Goal: Task Accomplishment & Management: Complete application form

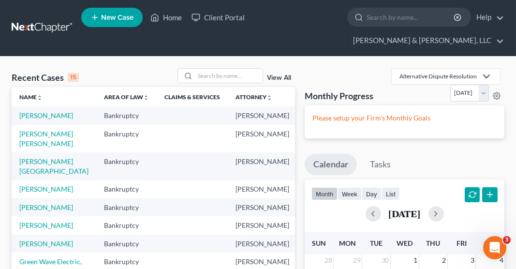
click at [121, 19] on span "New Case" at bounding box center [117, 17] width 32 height 7
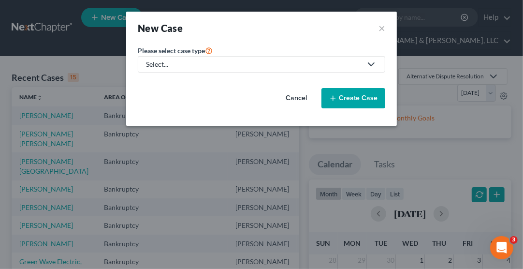
click at [239, 64] on div "Select..." at bounding box center [253, 64] width 215 height 10
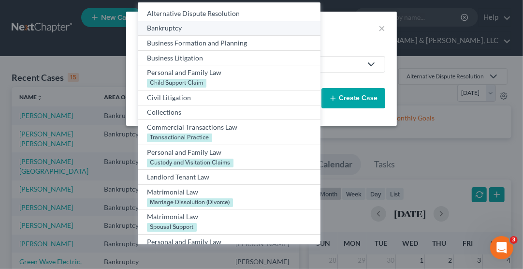
click at [177, 25] on div "Bankruptcy" at bounding box center [229, 28] width 164 height 10
select select "38"
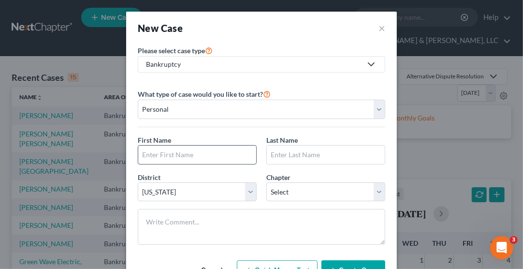
click at [218, 158] on input "text" at bounding box center [197, 154] width 118 height 18
type input "[PERSON_NAME]"
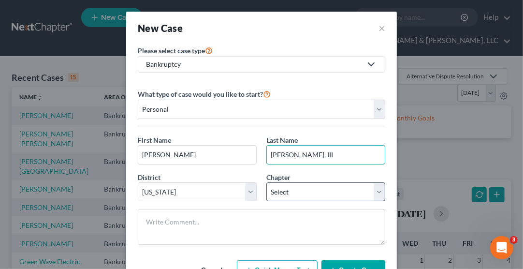
type input "[PERSON_NAME], III"
click at [321, 186] on select "Select 7 11 12 13" at bounding box center [325, 191] width 119 height 19
select select "3"
click at [266, 182] on select "Select 7 11 12 13" at bounding box center [325, 191] width 119 height 19
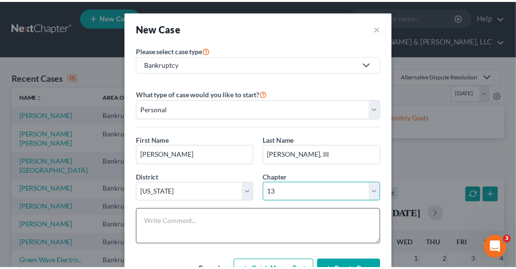
scroll to position [38, 0]
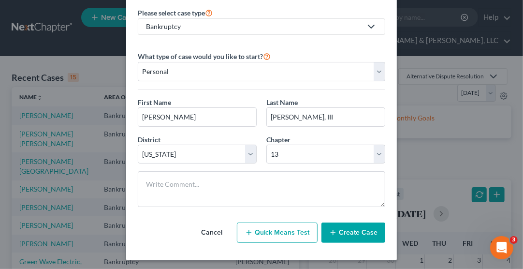
click at [350, 230] on button "Create Case" at bounding box center [353, 232] width 64 height 20
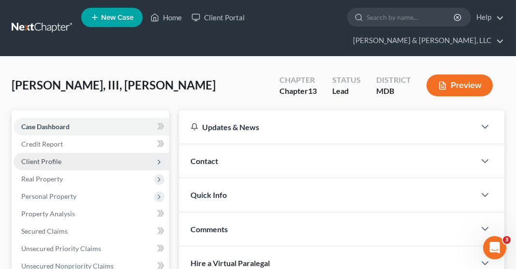
click at [61, 153] on span "Client Profile" at bounding box center [92, 161] width 156 height 17
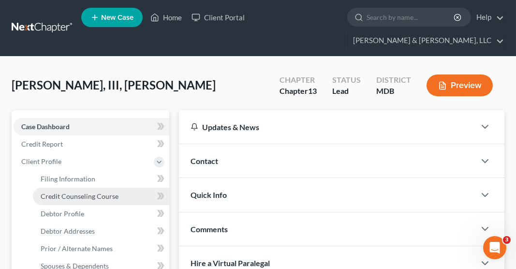
click at [81, 192] on span "Credit Counseling Course" at bounding box center [80, 196] width 78 height 8
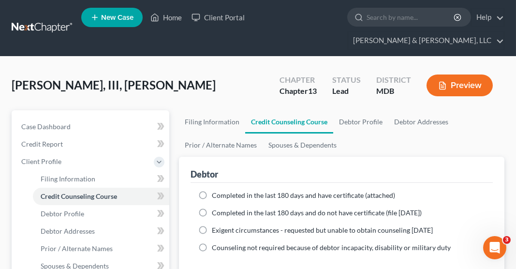
click at [212, 190] on label "Completed in the last 180 days and have certificate (attached)" at bounding box center [303, 195] width 183 height 10
click at [215, 190] on input "Completed in the last 180 days and have certificate (attached)" at bounding box center [218, 193] width 6 height 6
radio input "true"
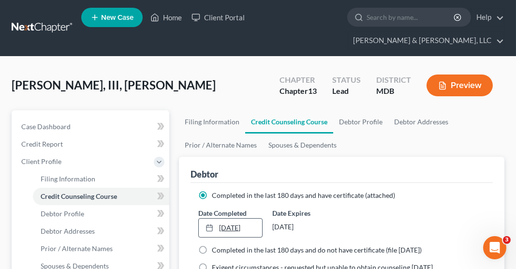
click at [221, 218] on link "[DATE]" at bounding box center [230, 227] width 63 height 18
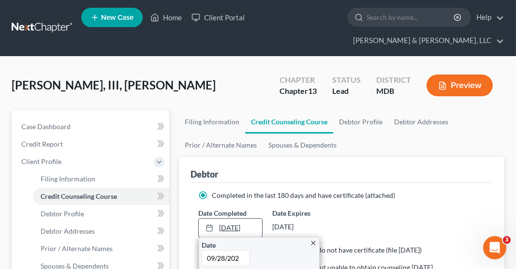
type input "[DATE]"
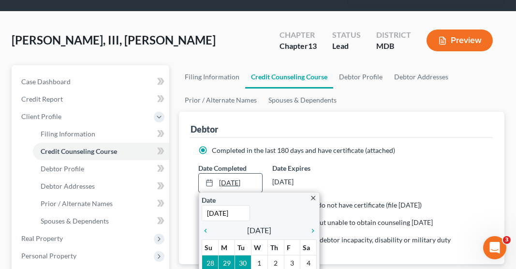
scroll to position [59, 0]
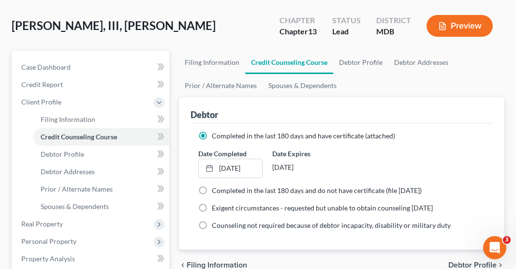
click at [460, 261] on span "Debtor Profile" at bounding box center [472, 265] width 48 height 8
select select "0"
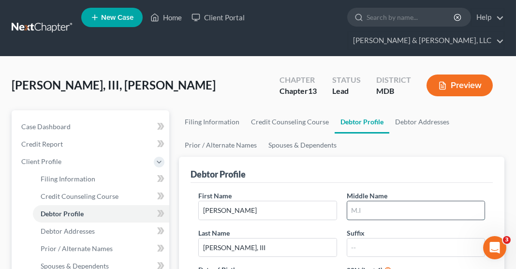
click at [396, 201] on input "text" at bounding box center [415, 210] width 137 height 18
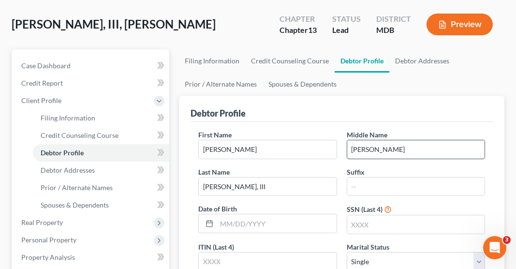
scroll to position [65, 0]
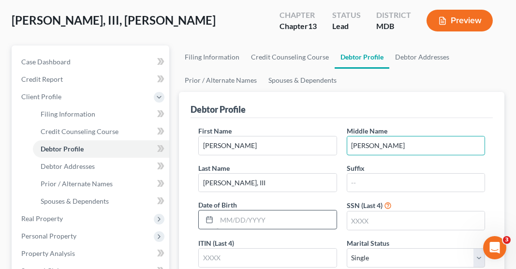
type input "[PERSON_NAME]"
click at [242, 210] on input "text" at bounding box center [275, 219] width 119 height 18
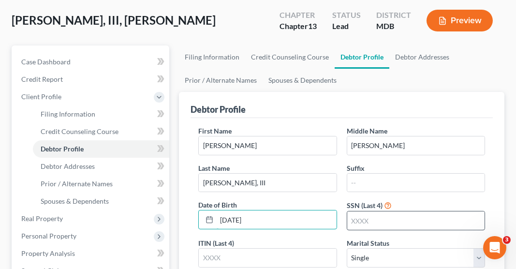
type input "[DATE]"
click at [366, 211] on input "text" at bounding box center [415, 220] width 137 height 18
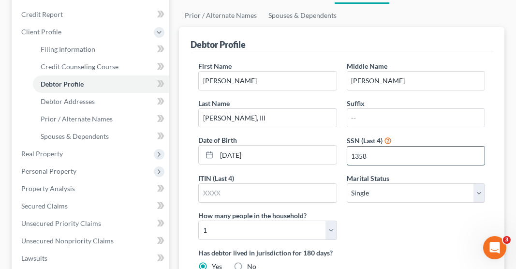
scroll to position [134, 0]
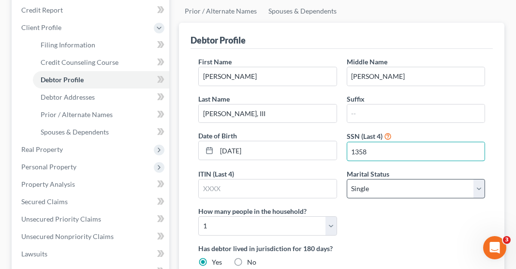
type input "1358"
click at [376, 179] on select "Select Single Married Separated Divorced Widowed" at bounding box center [415, 188] width 138 height 19
select select "1"
click at [346, 179] on select "Select Single Married Separated Divorced Widowed" at bounding box center [415, 188] width 138 height 19
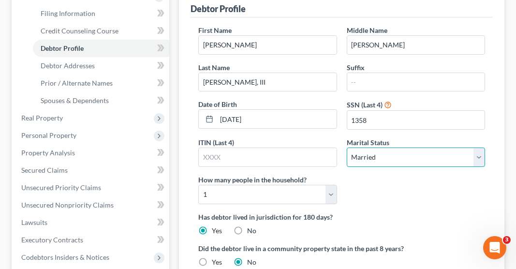
scroll to position [187, 0]
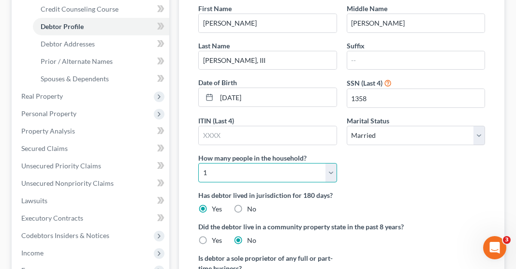
click at [306, 163] on select "Select 1 2 3 4 5 6 7 8 9 10 11 12 13 14 15 16 17 18 19 20" at bounding box center [267, 172] width 138 height 19
select select "1"
click at [198, 163] on select "Select 1 2 3 4 5 6 7 8 9 10 11 12 13 14 15 16 17 18 19 20" at bounding box center [267, 172] width 138 height 19
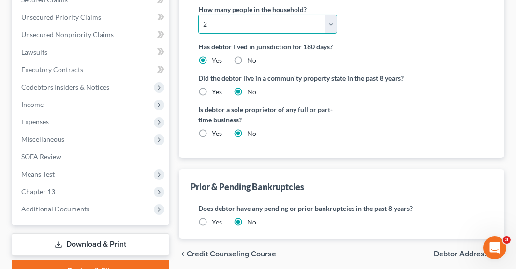
scroll to position [342, 0]
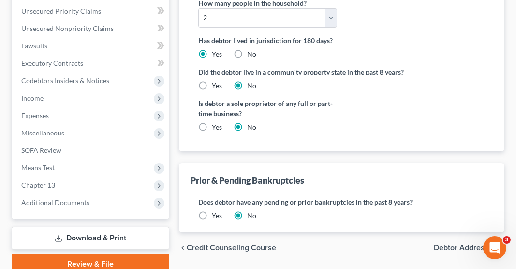
click at [445, 244] on span "Debtor Addresses" at bounding box center [464, 248] width 63 height 8
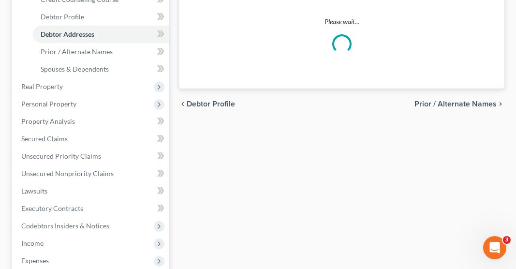
select select "0"
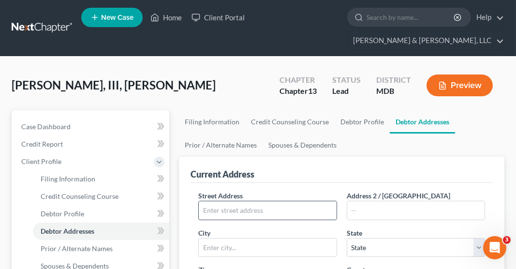
click at [264, 201] on input "text" at bounding box center [267, 210] width 137 height 18
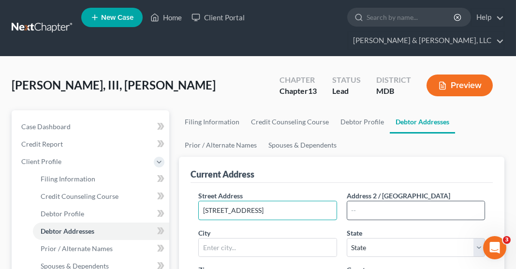
type input "[STREET_ADDRESS]"
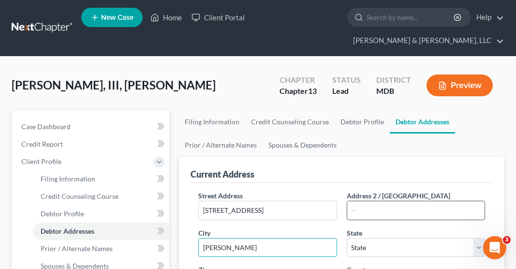
type input "[PERSON_NAME]"
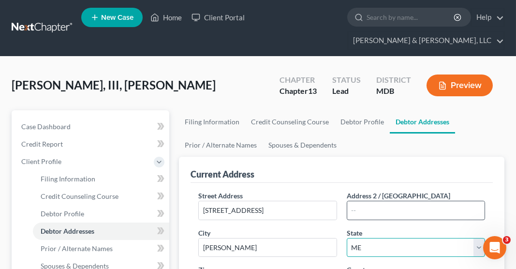
select select "21"
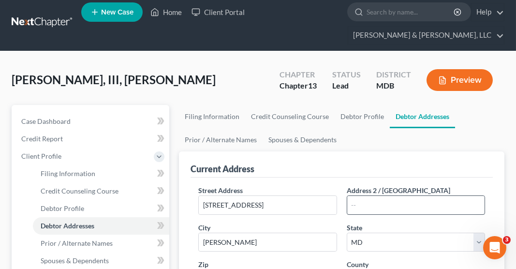
type input "21703"
select select "10"
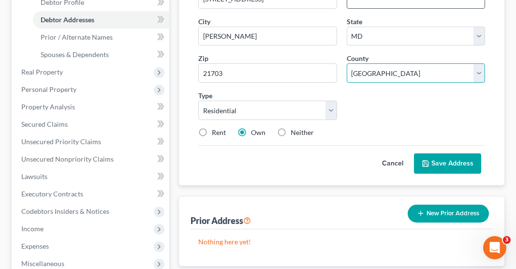
scroll to position [215, 0]
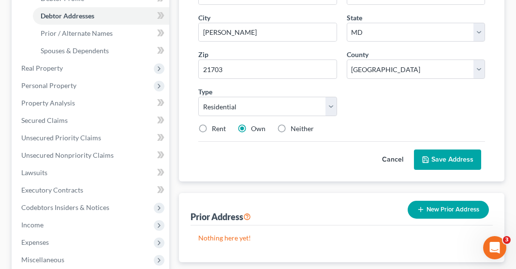
click at [453, 149] on button "Save Address" at bounding box center [447, 159] width 67 height 20
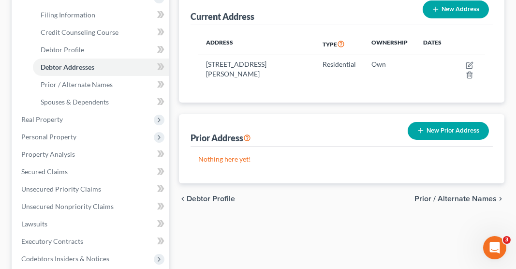
scroll to position [164, 0]
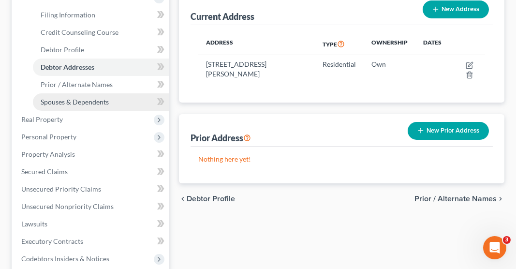
click at [101, 98] on span "Spouses & Dependents" at bounding box center [75, 102] width 68 height 8
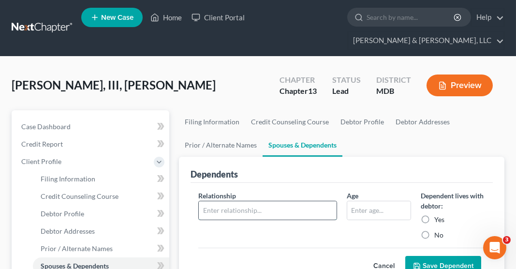
click at [271, 201] on input "text" at bounding box center [267, 210] width 137 height 18
type input "Spouse"
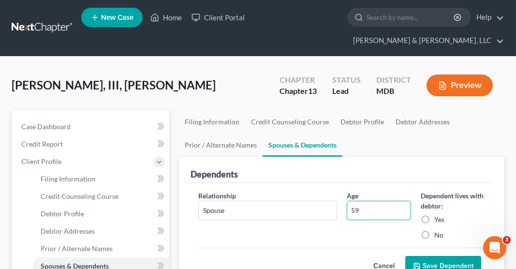
type input "59"
click at [434, 215] on label "Yes" at bounding box center [439, 220] width 10 height 10
click at [438, 215] on input "Yes" at bounding box center [441, 218] width 6 height 6
radio input "true"
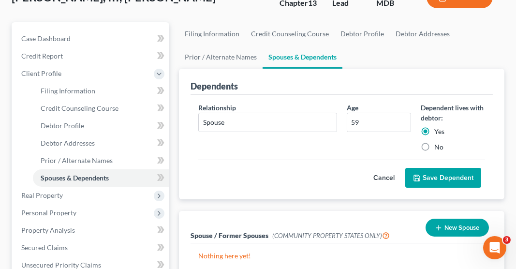
scroll to position [87, 0]
click at [459, 168] on button "Save Dependent" at bounding box center [443, 178] width 76 height 20
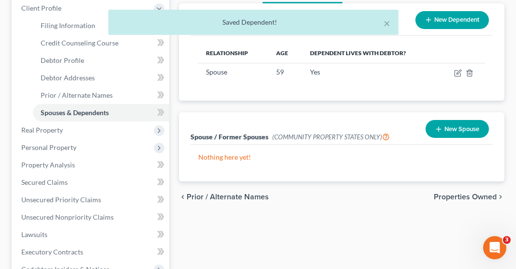
click at [460, 193] on span "Properties Owned" at bounding box center [464, 197] width 63 height 8
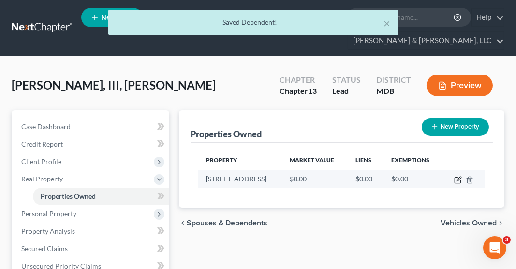
click at [459, 176] on icon "button" at bounding box center [458, 180] width 8 height 8
select select "21"
select select "10"
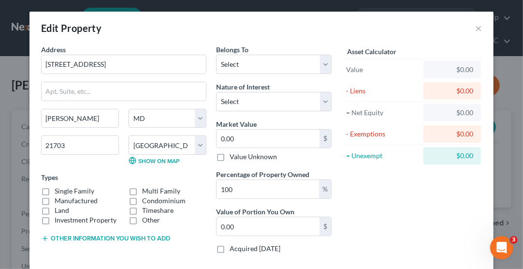
click at [55, 189] on label "Single Family" at bounding box center [75, 191] width 40 height 10
click at [58, 189] on input "Single Family" at bounding box center [61, 189] width 6 height 6
checkbox input "true"
click at [266, 65] on select "Select Debtor 1 Only Debtor 2 Only Debtor 1 And Debtor 2 Only At Least One Of T…" at bounding box center [273, 64] width 115 height 19
select select "0"
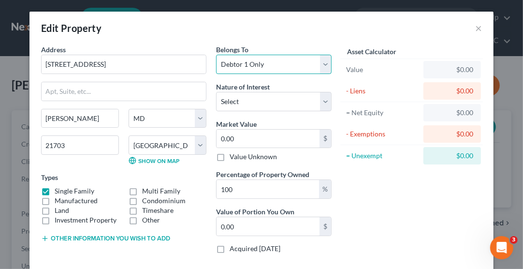
click at [216, 55] on select "Select Debtor 1 Only Debtor 2 Only Debtor 1 And Debtor 2 Only At Least One Of T…" at bounding box center [273, 64] width 115 height 19
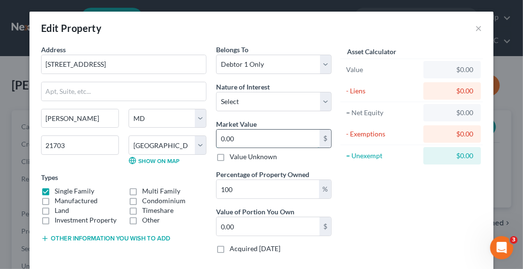
click at [275, 141] on input "0.00" at bounding box center [267, 138] width 103 height 18
type input "4"
type input "4.00"
type input "41"
type input "41.00"
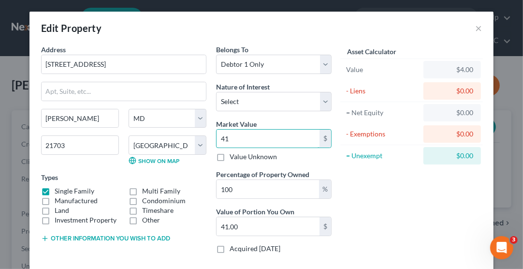
type input "419"
type input "419.00"
type input "4194"
type input "4,194.00"
type input "4,1940"
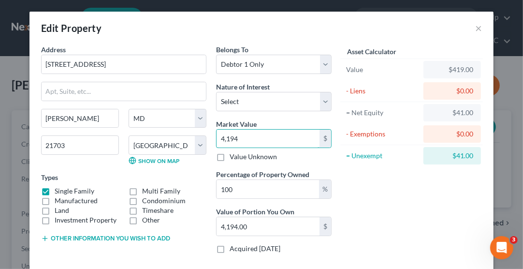
type input "41,940.00"
type input "41,9400"
type input "419,400.00"
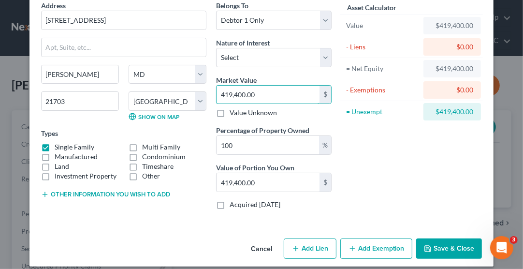
scroll to position [50, 0]
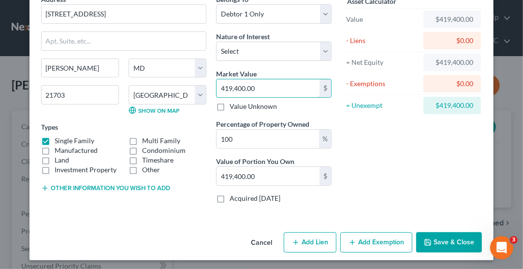
type input "419,400.00"
click at [316, 242] on button "Add Lien" at bounding box center [310, 242] width 53 height 20
select select "0"
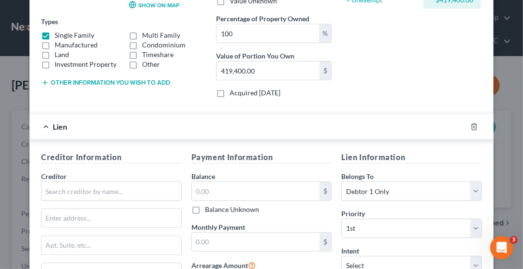
scroll to position [161, 0]
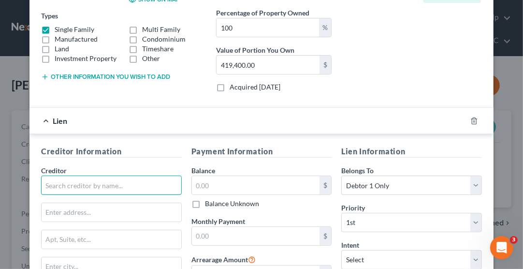
click at [128, 183] on input "text" at bounding box center [111, 184] width 141 height 19
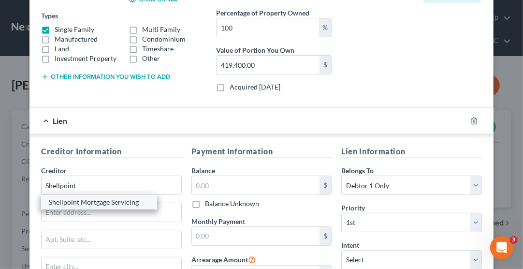
click at [125, 201] on div "Shellpoint Mortgage Servicing" at bounding box center [99, 202] width 101 height 10
type input "Shellpoint Mortgage Servicing"
type input "PO Box 740039"
type input "[GEOGRAPHIC_DATA]"
select select "36"
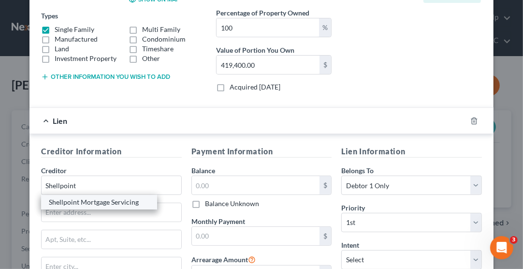
type input "45274-0039"
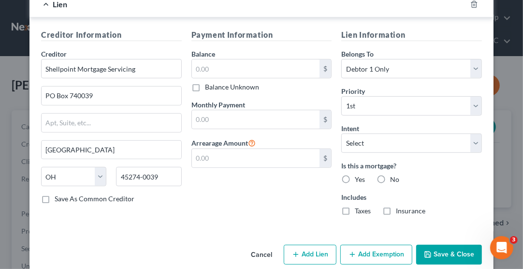
scroll to position [288, 0]
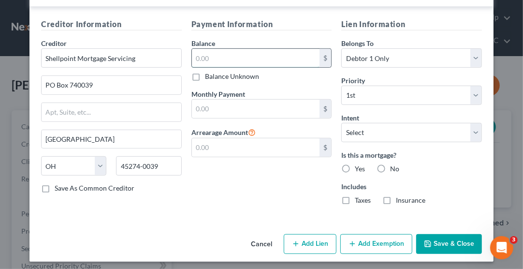
click at [224, 54] on input "text" at bounding box center [256, 58] width 128 height 18
type input "192,261.73"
click at [275, 104] on input "text" at bounding box center [256, 109] width 128 height 18
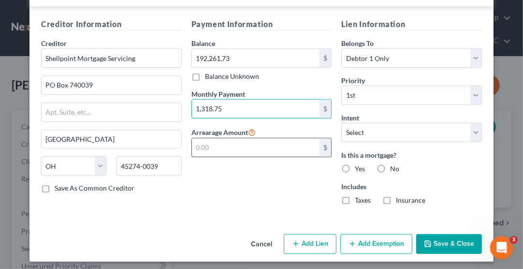
type input "1,318.75"
click at [247, 147] on input "text" at bounding box center [256, 147] width 128 height 18
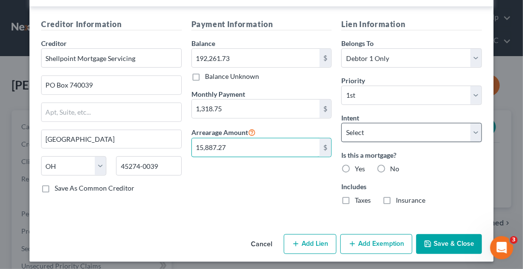
type input "15,887.27"
click at [418, 133] on select "Select Surrender Redeem Reaffirm Avoid Other" at bounding box center [411, 132] width 141 height 19
click at [424, 135] on select "Select Surrender Redeem Reaffirm Avoid Other" at bounding box center [411, 132] width 141 height 19
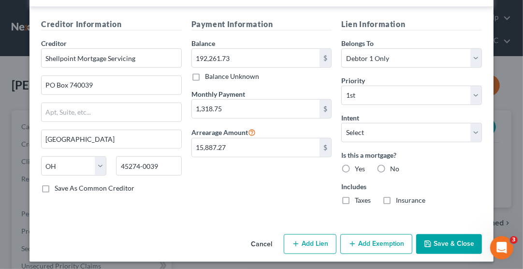
click at [355, 168] on label "Yes" at bounding box center [360, 169] width 10 height 10
click at [359, 168] on input "Yes" at bounding box center [362, 167] width 6 height 6
radio input "true"
click at [355, 197] on label "Taxes" at bounding box center [363, 200] width 16 height 10
click at [359, 197] on input "Taxes" at bounding box center [362, 198] width 6 height 6
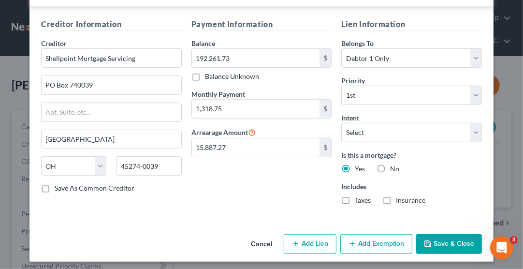
checkbox input "true"
click at [396, 198] on label "Insurance" at bounding box center [410, 200] width 29 height 10
click at [400, 198] on input "Insurance" at bounding box center [403, 198] width 6 height 6
checkbox input "true"
click at [436, 244] on button "Save & Close" at bounding box center [449, 244] width 66 height 20
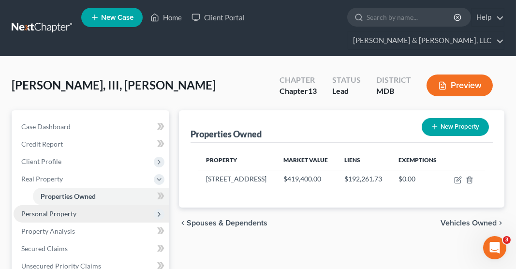
click at [75, 205] on span "Personal Property" at bounding box center [92, 213] width 156 height 17
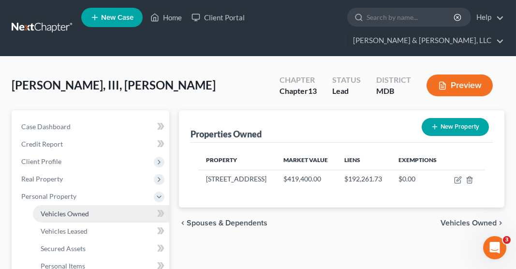
click at [58, 209] on span "Vehicles Owned" at bounding box center [65, 213] width 48 height 8
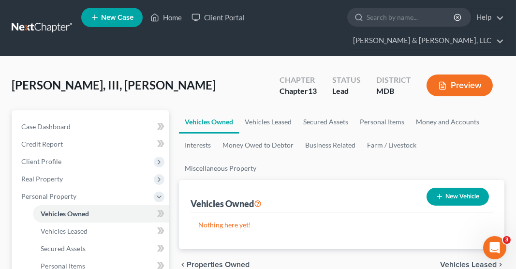
click at [449, 187] on button "New Vehicle" at bounding box center [457, 196] width 62 height 18
select select "0"
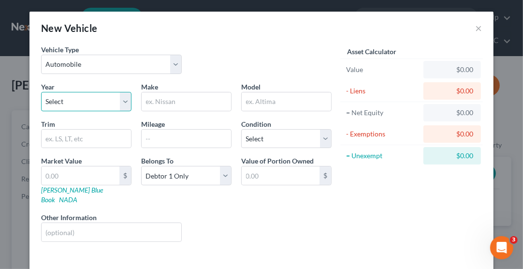
click at [72, 101] on select "Select 2026 2025 2024 2023 2022 2021 2020 2019 2018 2017 2016 2015 2014 2013 20…" at bounding box center [86, 101] width 90 height 19
select select "18"
click at [41, 92] on select "Select 2026 2025 2024 2023 2022 2021 2020 2019 2018 2017 2016 2015 2014 2013 20…" at bounding box center [86, 101] width 90 height 19
click at [156, 103] on input "text" at bounding box center [186, 101] width 89 height 18
type input "d"
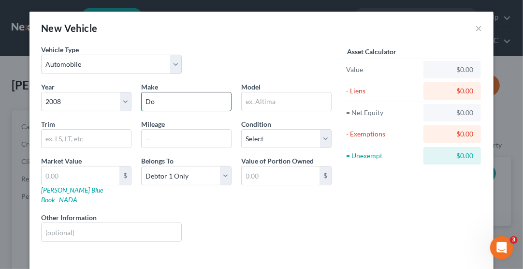
type input "Dodge"
type input "Ram"
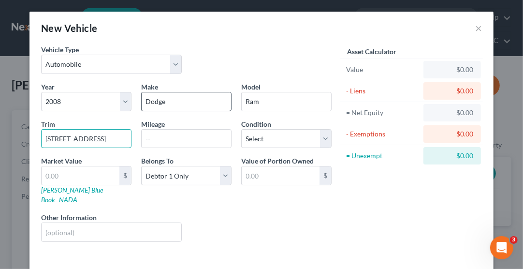
type input "[STREET_ADDRESS]"
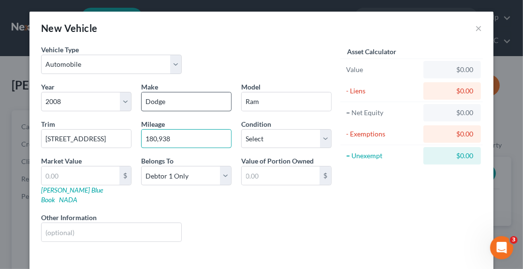
type input "180,938"
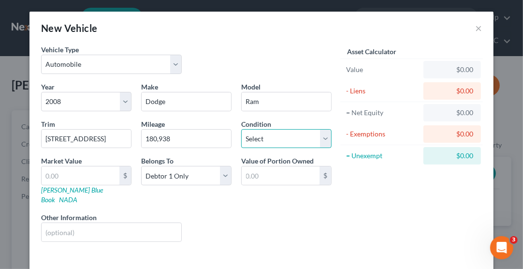
click at [253, 136] on select "Select Excellent Very Good Good Fair Poor" at bounding box center [286, 138] width 90 height 19
select select "3"
click at [241, 129] on select "Select Excellent Very Good Good Fair Poor" at bounding box center [286, 138] width 90 height 19
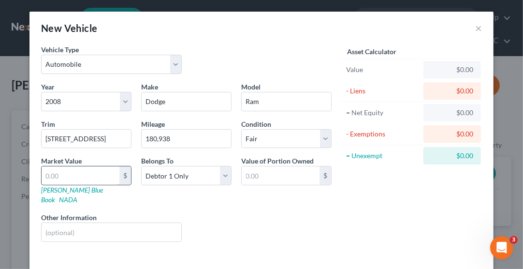
click at [63, 173] on input "text" at bounding box center [81, 175] width 78 height 18
type input "4"
type input "4.00"
type input "43"
type input "43.00"
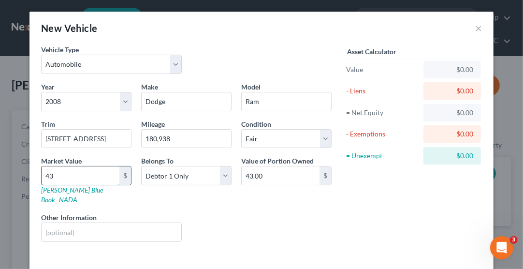
type input "437"
type input "437.00"
type input "4371"
type input "4,371.00"
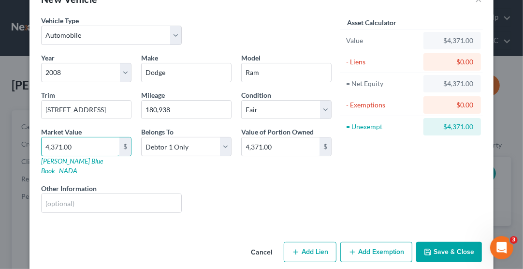
type input "4,371.00"
click at [432, 242] on button "Save & Close" at bounding box center [449, 252] width 66 height 20
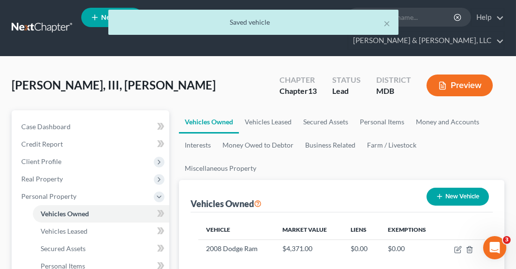
click at [455, 187] on button "New Vehicle" at bounding box center [457, 196] width 62 height 18
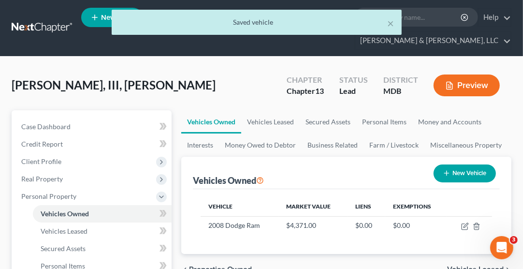
select select "0"
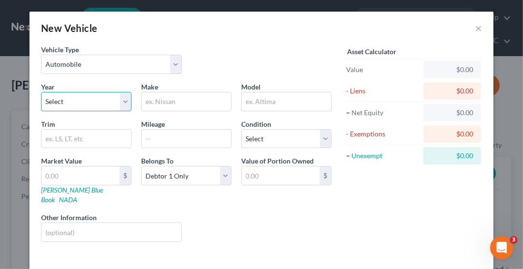
click at [97, 107] on select "Select 2026 2025 2024 2023 2022 2021 2020 2019 2018 2017 2016 2015 2014 2013 20…" at bounding box center [86, 101] width 90 height 19
select select "12"
click at [41, 92] on select "Select 2026 2025 2024 2023 2022 2021 2020 2019 2018 2017 2016 2015 2014 2013 20…" at bounding box center [86, 101] width 90 height 19
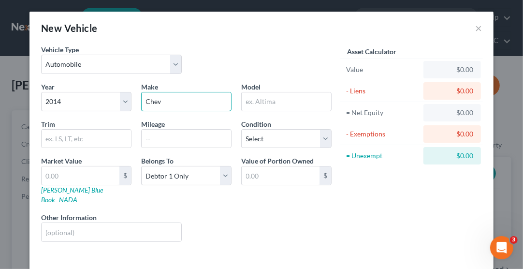
type input "Chevrolet"
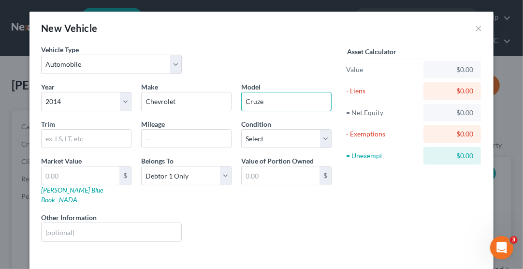
type input "Cruze"
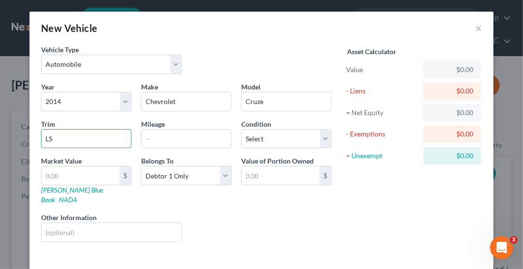
type input "LS"
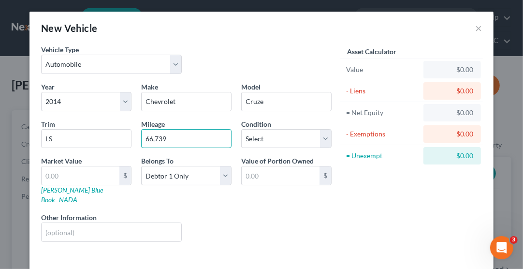
type input "66,739"
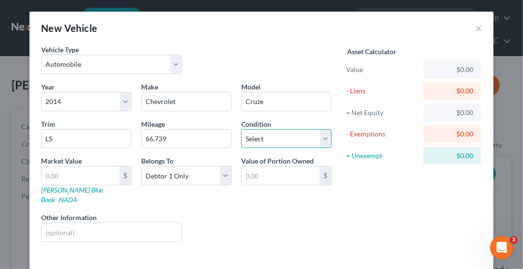
select select "2"
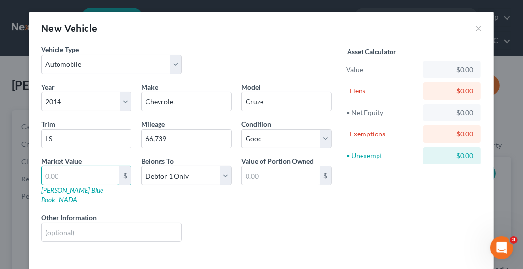
type input "4"
type input "4.00"
type input "43"
type input "43.00"
type input "434"
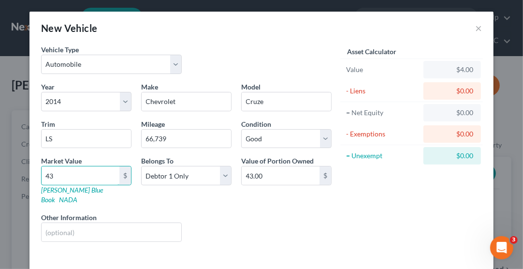
type input "434.00"
type input "4341"
type input "4,341.00"
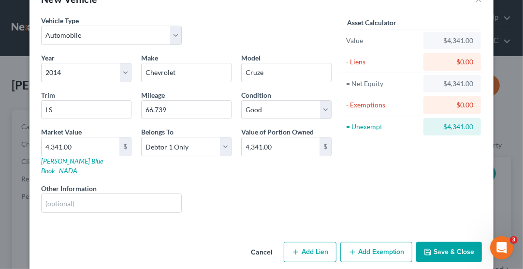
click at [440, 242] on button "Save & Close" at bounding box center [449, 252] width 66 height 20
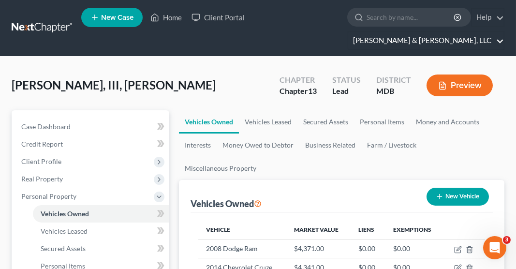
click at [441, 32] on link "[PERSON_NAME] & [PERSON_NAME], LLC" at bounding box center [426, 40] width 156 height 17
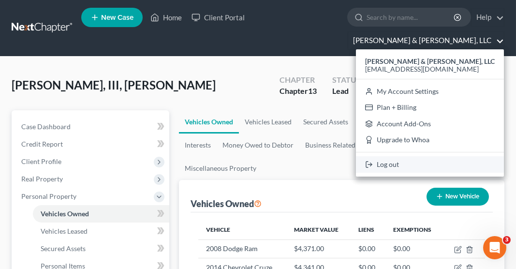
click at [439, 156] on link "Log out" at bounding box center [430, 164] width 148 height 16
